Goal: Register for event/course

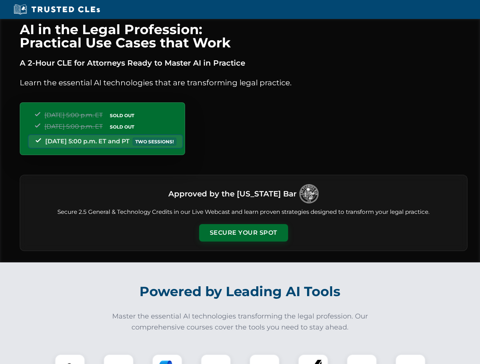
click at [243, 233] on button "Secure Your Spot" at bounding box center [243, 232] width 89 height 17
click at [70, 360] on img at bounding box center [70, 370] width 22 height 22
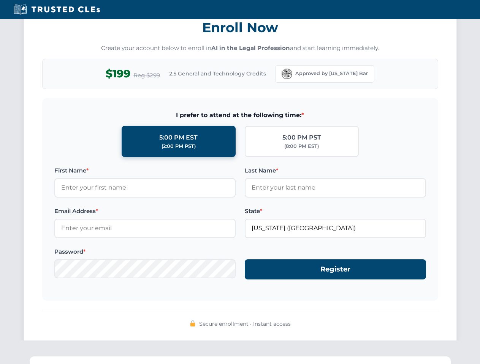
scroll to position [745, 0]
